Goal: Task Accomplishment & Management: Use online tool/utility

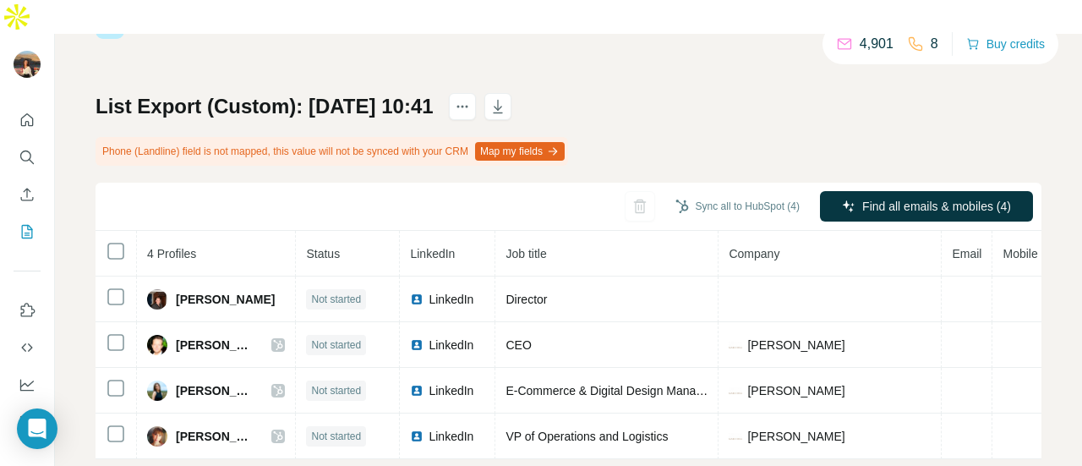
scroll to position [69, 0]
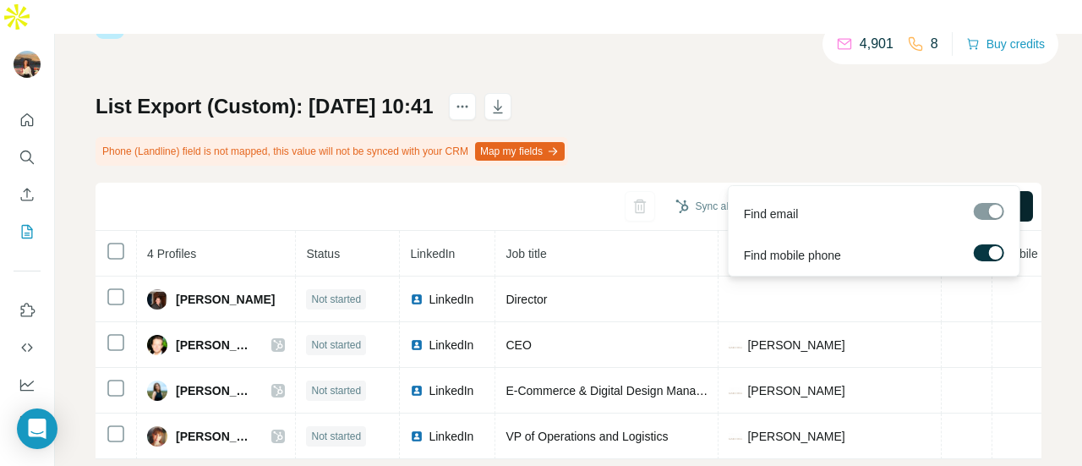
click at [840, 191] on button "Find all emails & mobiles (4)" at bounding box center [926, 206] width 213 height 30
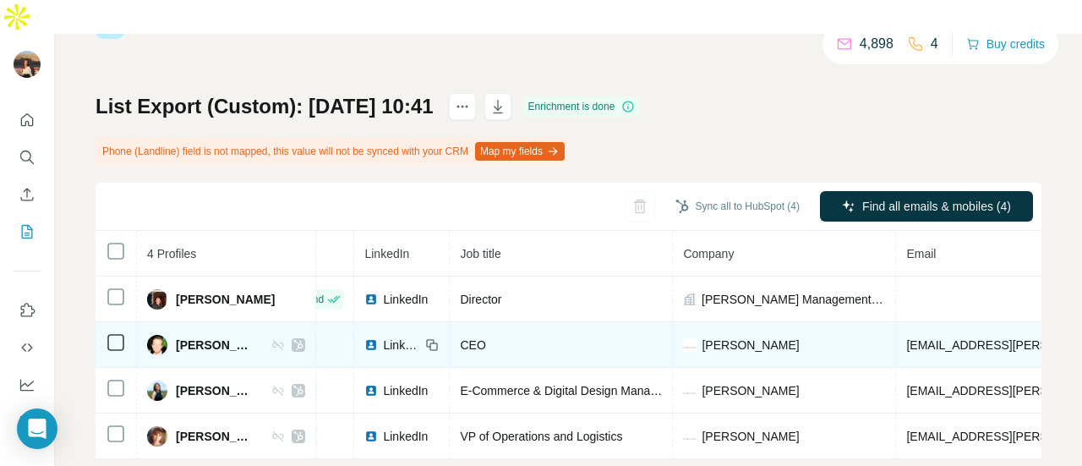
scroll to position [71, 0]
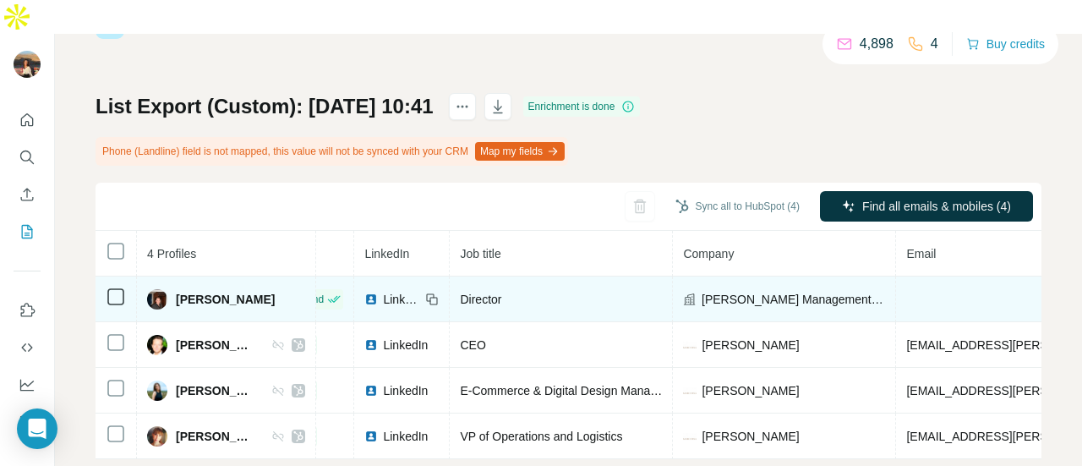
click at [98, 276] on td at bounding box center [116, 299] width 41 height 46
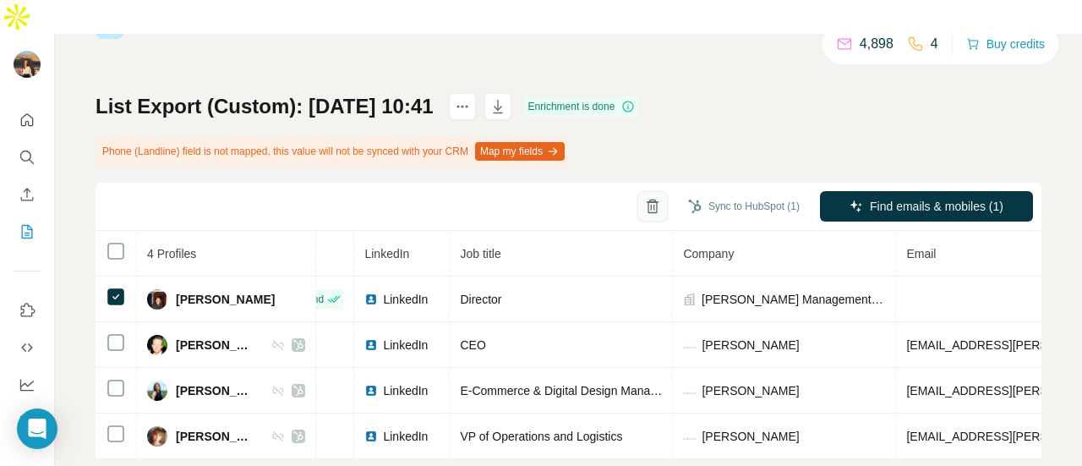
click at [638, 191] on button "button" at bounding box center [653, 206] width 30 height 30
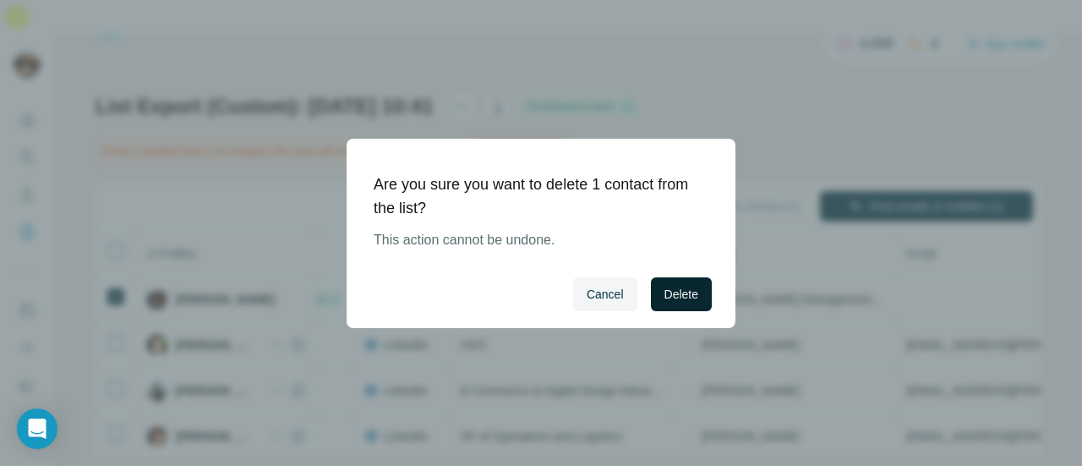
click at [687, 287] on span "Delete" at bounding box center [682, 294] width 34 height 17
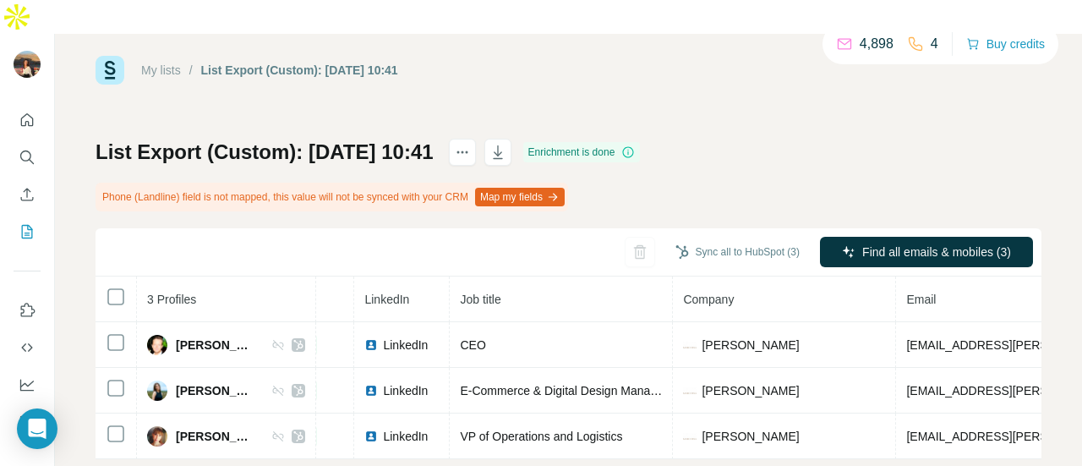
scroll to position [26, 0]
click at [671, 239] on button "Sync all to HubSpot (3)" at bounding box center [738, 251] width 148 height 25
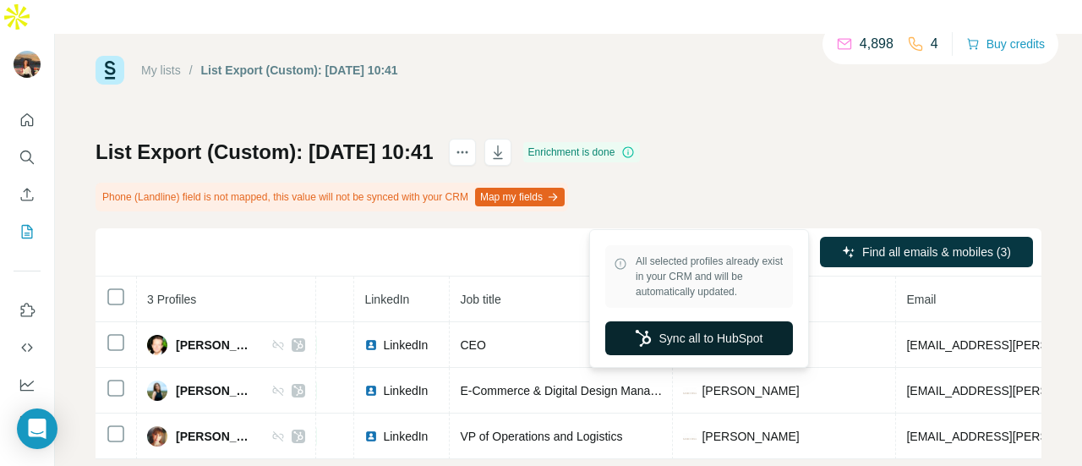
click at [701, 342] on button "Sync all to HubSpot" at bounding box center [699, 338] width 188 height 34
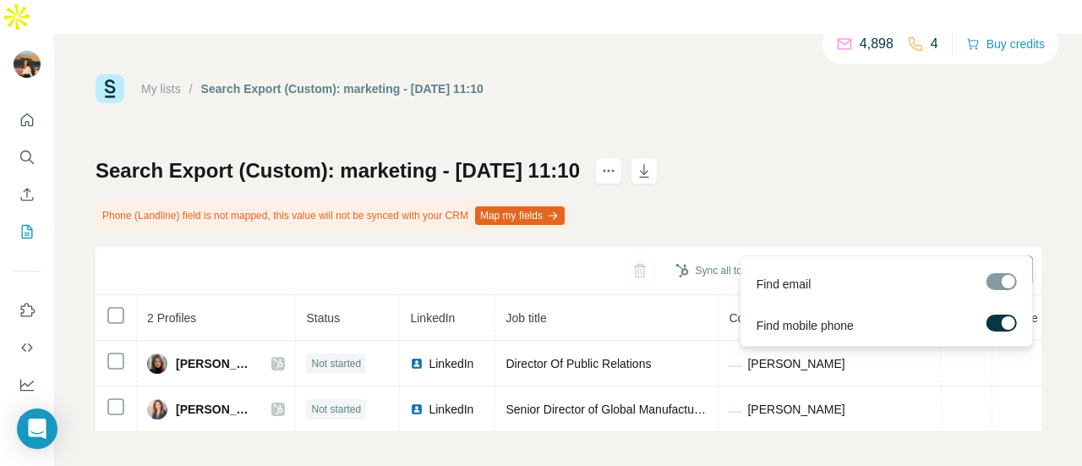
click at [873, 255] on div "Find email Find mobile phone" at bounding box center [887, 300] width 293 height 91
click at [866, 255] on button "Find all emails & mobiles (2)" at bounding box center [926, 270] width 213 height 30
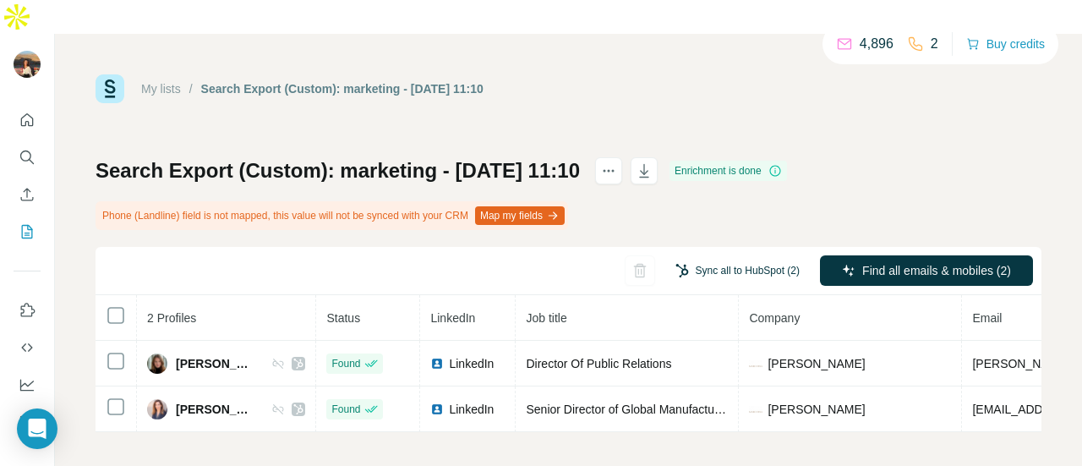
click at [765, 258] on button "Sync all to HubSpot (2)" at bounding box center [738, 270] width 148 height 25
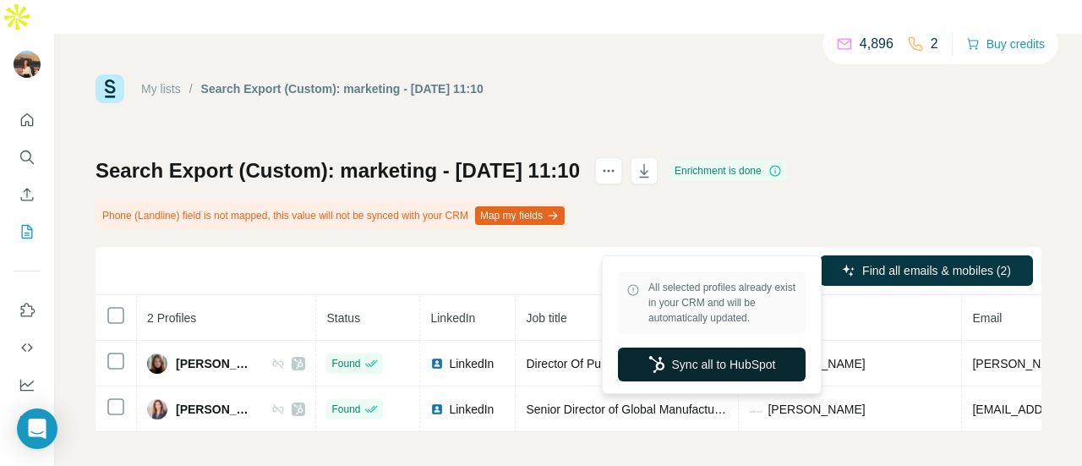
click at [708, 375] on button "Sync all to HubSpot" at bounding box center [712, 365] width 188 height 34
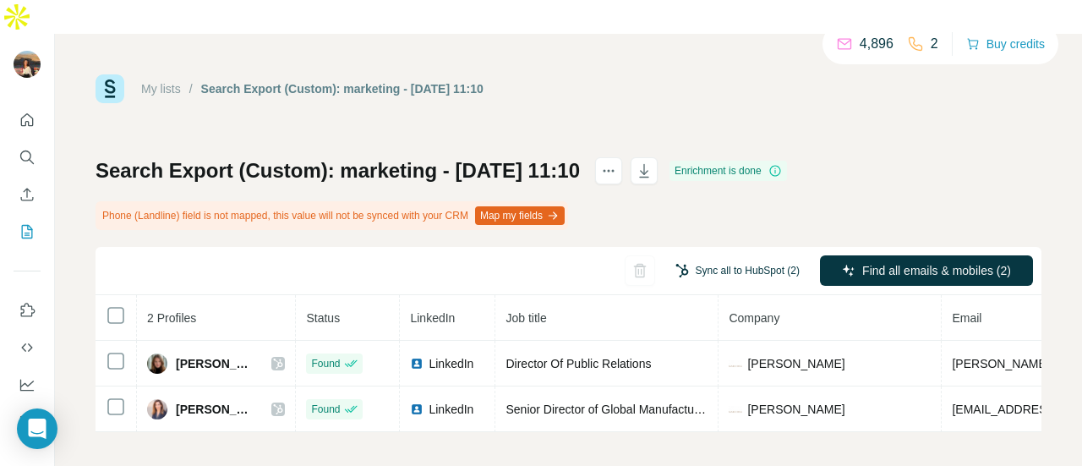
click at [733, 258] on button "Sync all to HubSpot (2)" at bounding box center [738, 270] width 148 height 25
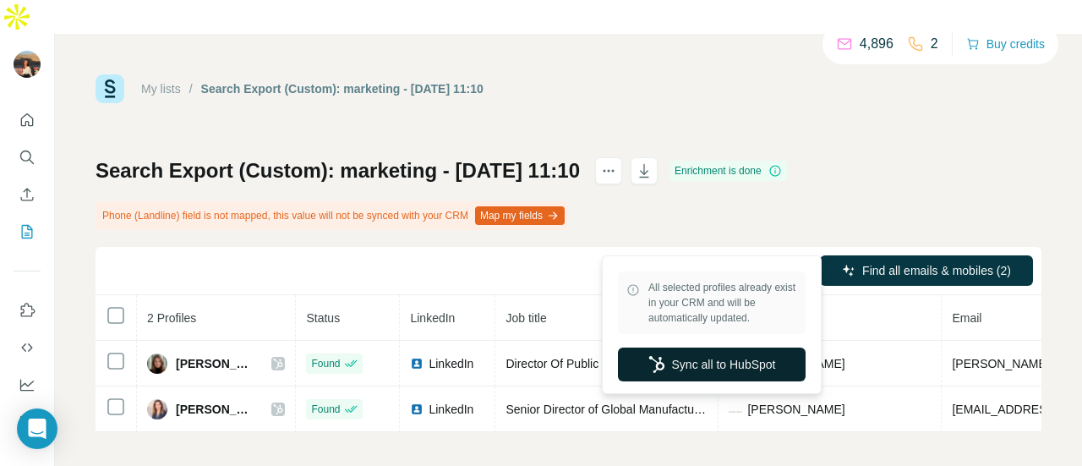
click at [722, 366] on button "Sync all to HubSpot" at bounding box center [712, 365] width 188 height 34
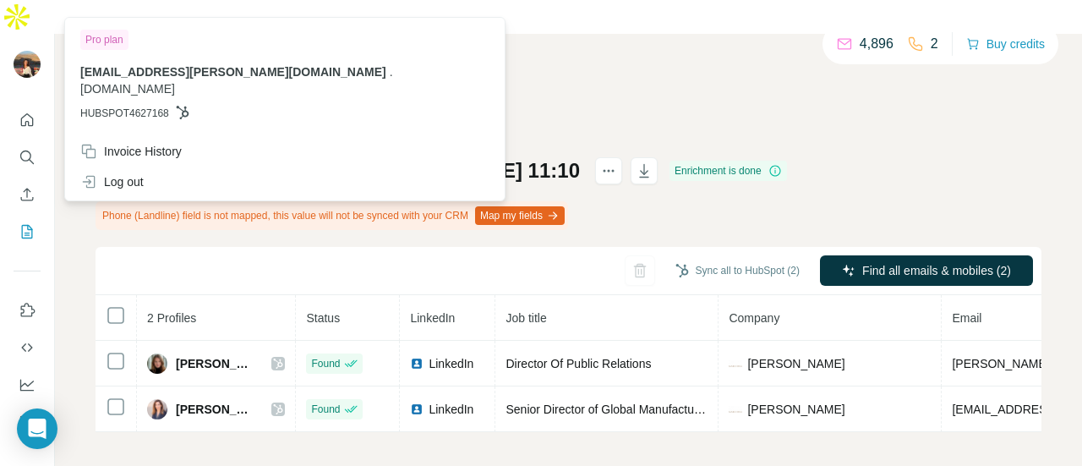
click at [19, 51] on img at bounding box center [27, 64] width 27 height 27
click at [23, 51] on img at bounding box center [27, 64] width 27 height 27
click at [32, 113] on icon "Quick start" at bounding box center [27, 119] width 13 height 13
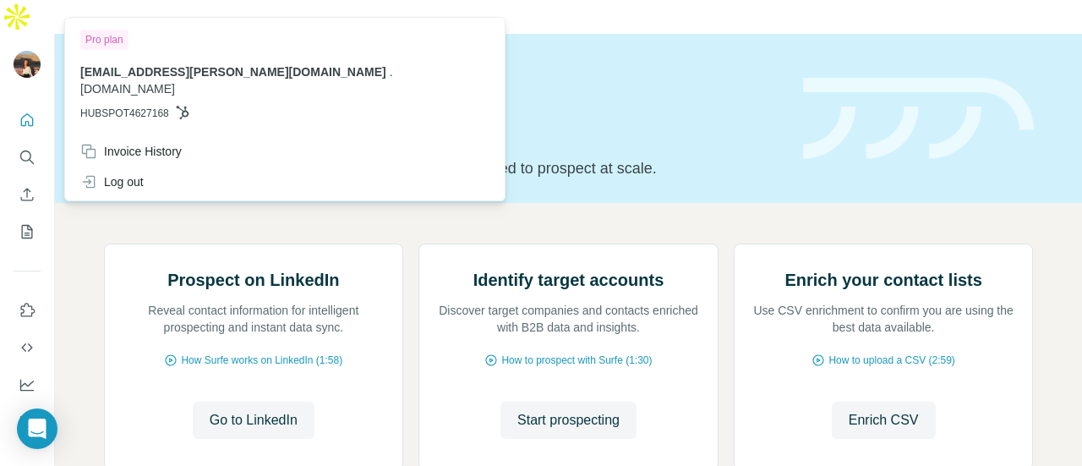
click at [24, 51] on img at bounding box center [27, 64] width 27 height 27
click at [104, 244] on img at bounding box center [104, 244] width 0 height 0
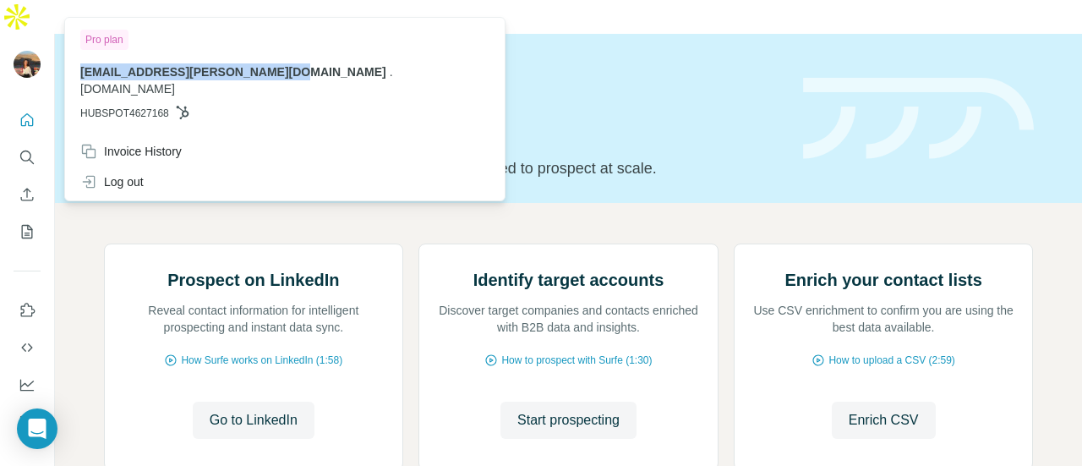
drag, startPoint x: 285, startPoint y: 75, endPoint x: 79, endPoint y: 80, distance: 205.5
click at [79, 80] on div "Pro plan matea.todorov@snapdragon-ip.com . snapdragon-ip.com HUBSPOT4627168" at bounding box center [284, 78] width 433 height 115
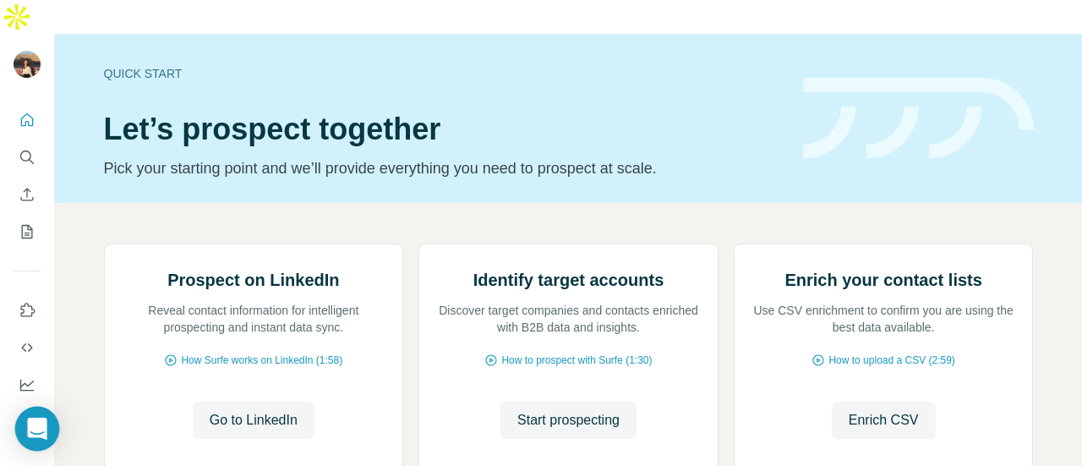
click at [44, 429] on icon "Open Intercom Messenger" at bounding box center [36, 429] width 19 height 22
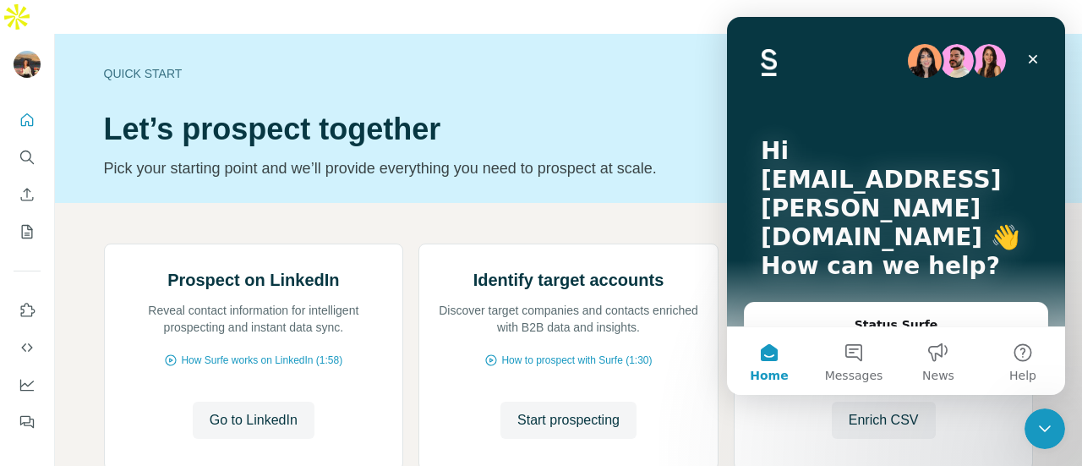
scroll to position [178, 0]
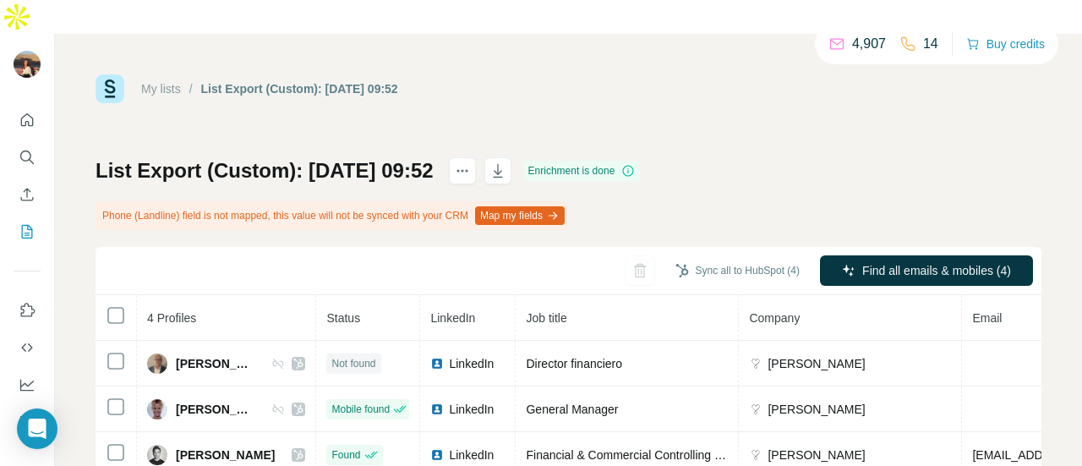
click at [602, 74] on div "My lists / List Export (Custom): 04/09/2025 09:52 4,907 14 Buy credits" at bounding box center [569, 88] width 946 height 29
